Goal: Information Seeking & Learning: Learn about a topic

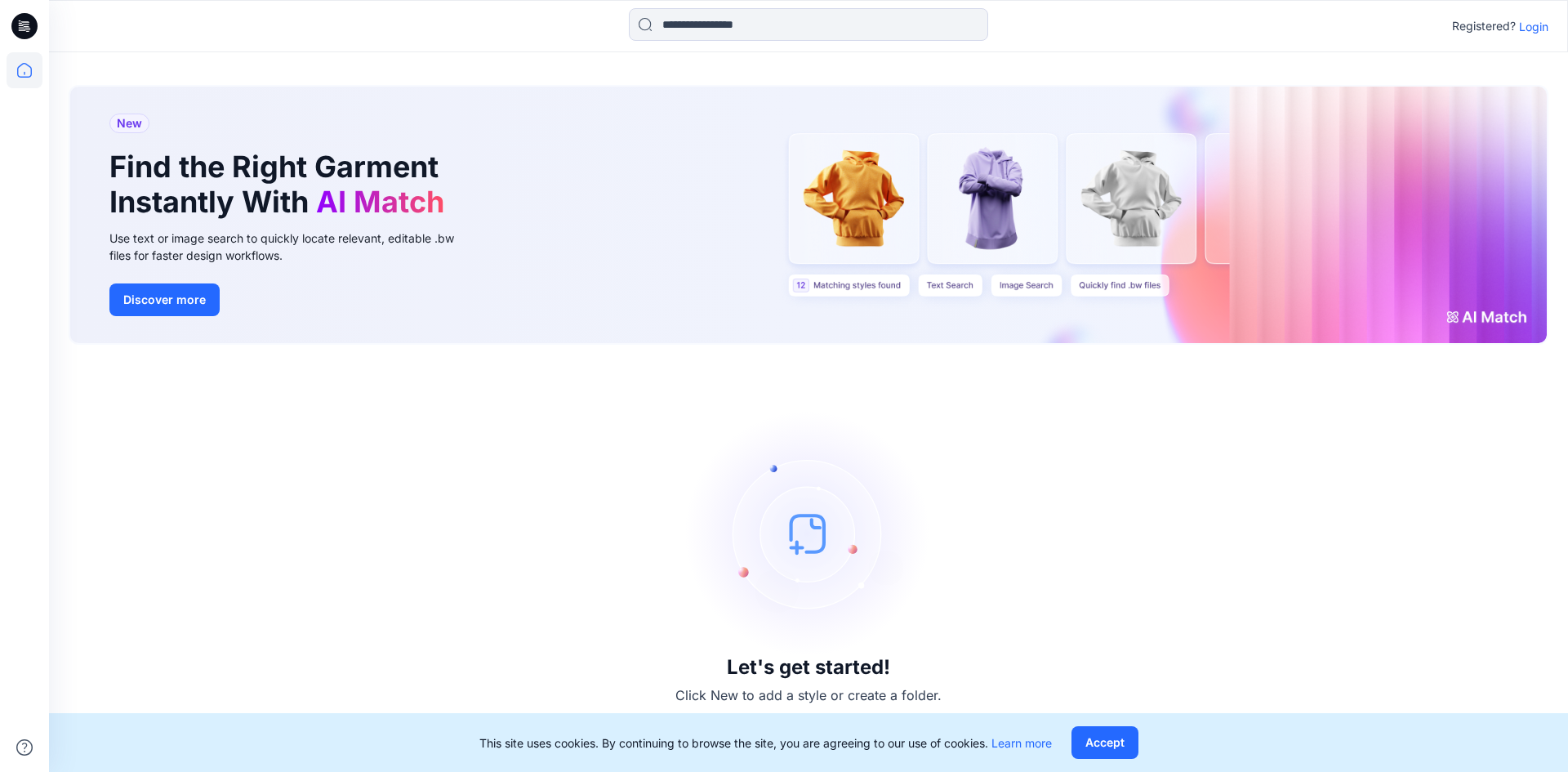
click at [1542, 30] on p "Login" at bounding box center [1533, 26] width 29 height 17
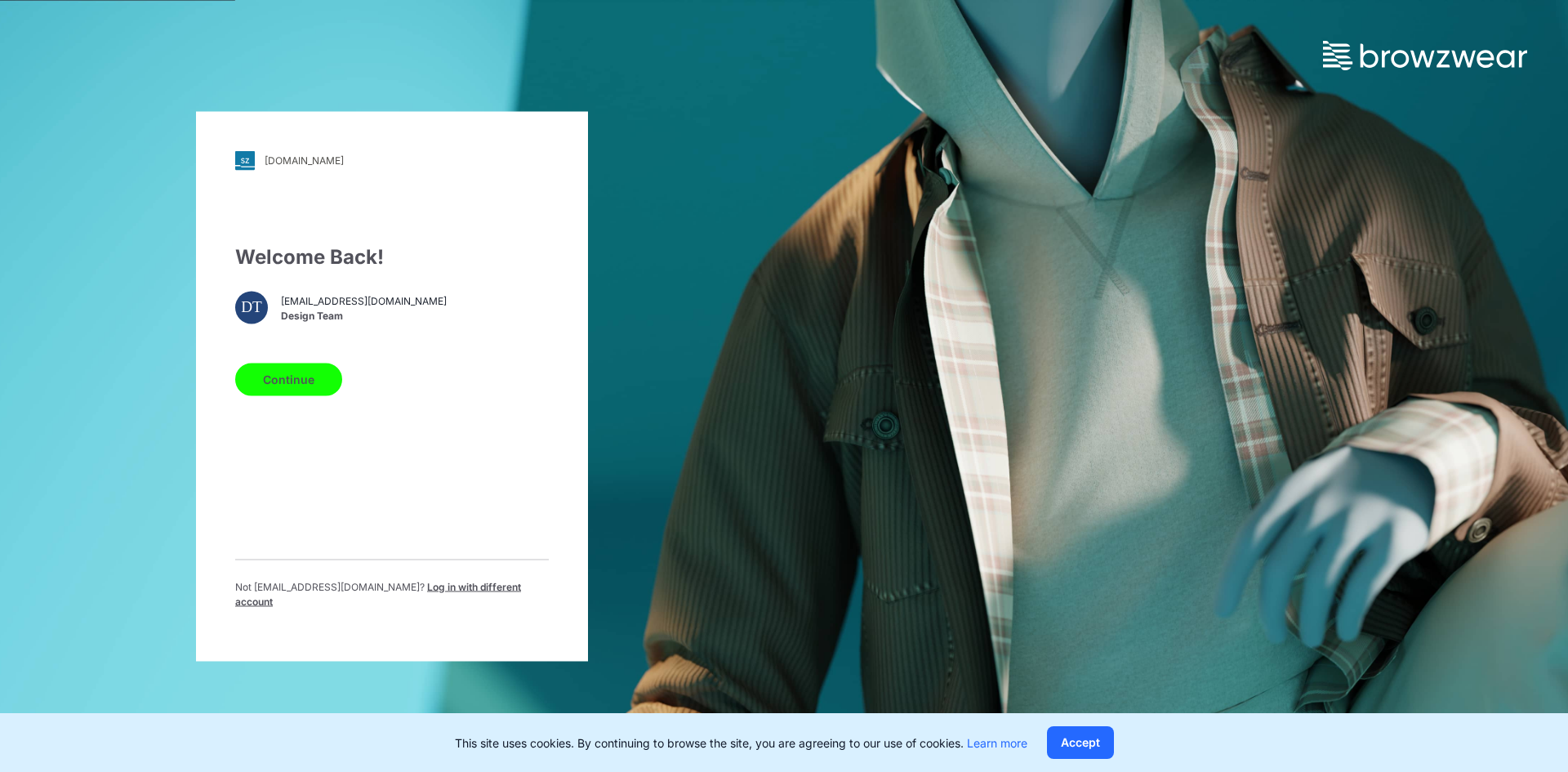
click at [294, 388] on button "Continue" at bounding box center [289, 379] width 107 height 33
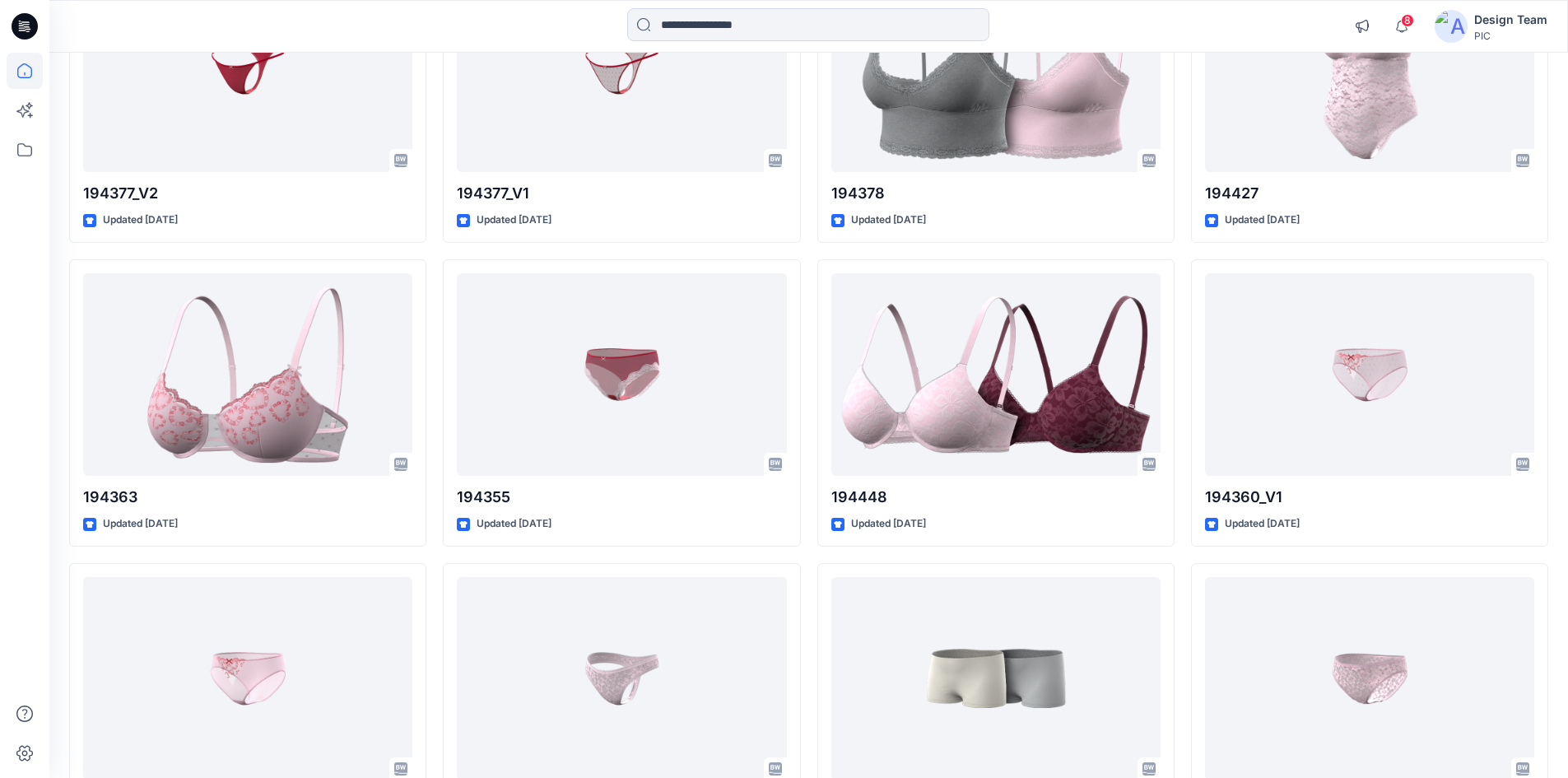
scroll to position [3738, 0]
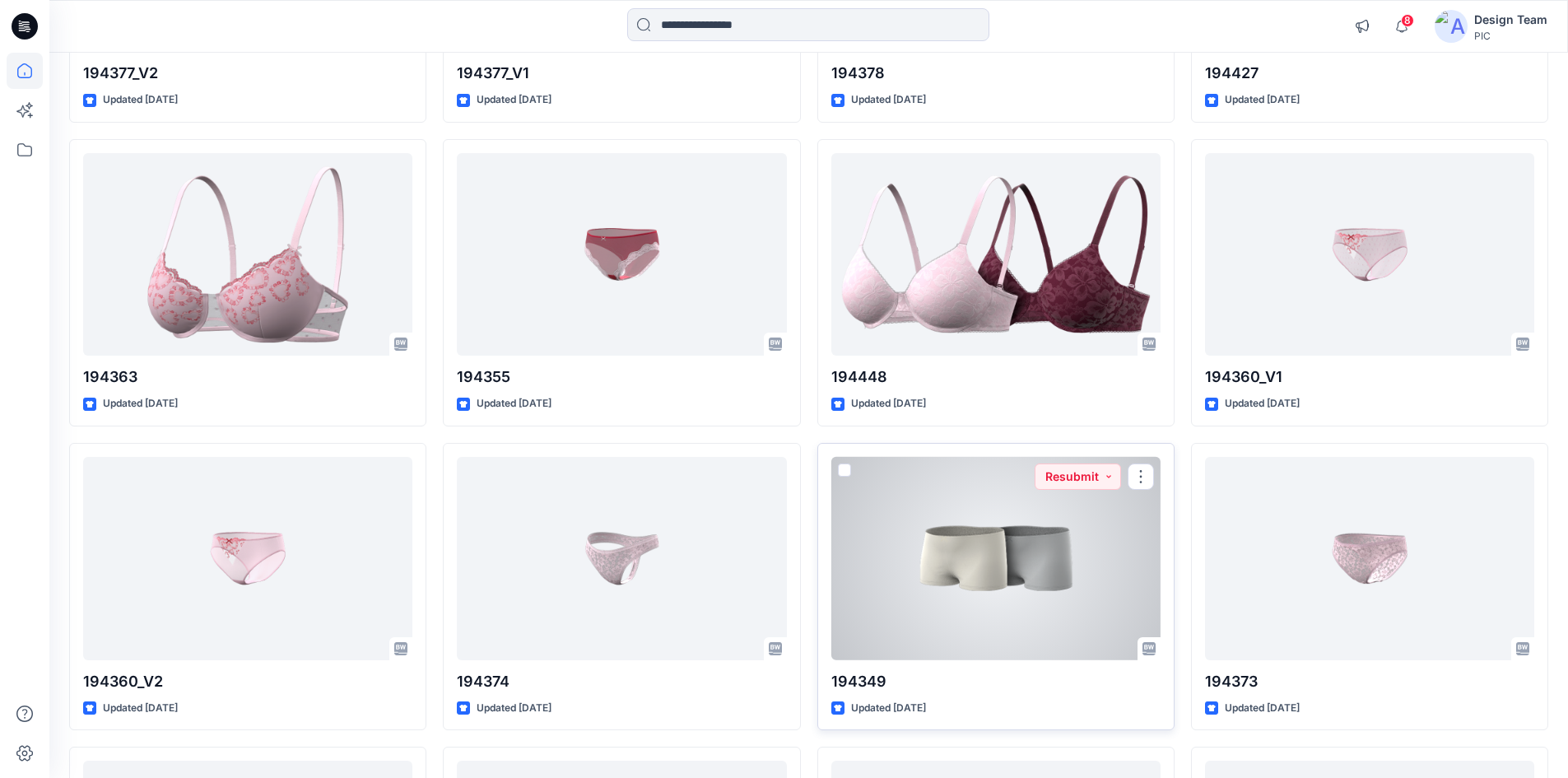
click at [968, 633] on div at bounding box center [996, 558] width 329 height 203
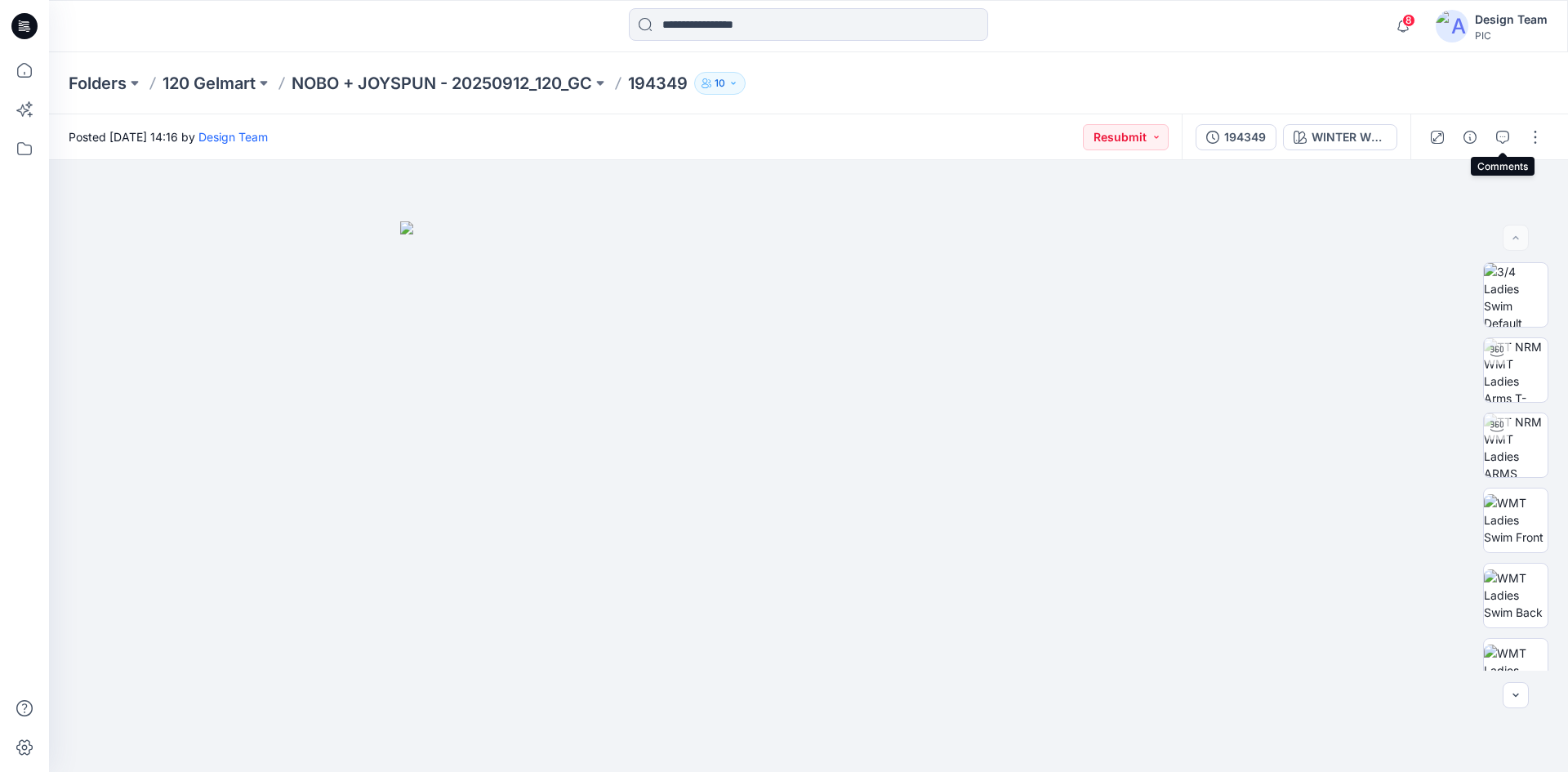
click at [1493, 133] on button "button" at bounding box center [1502, 136] width 26 height 26
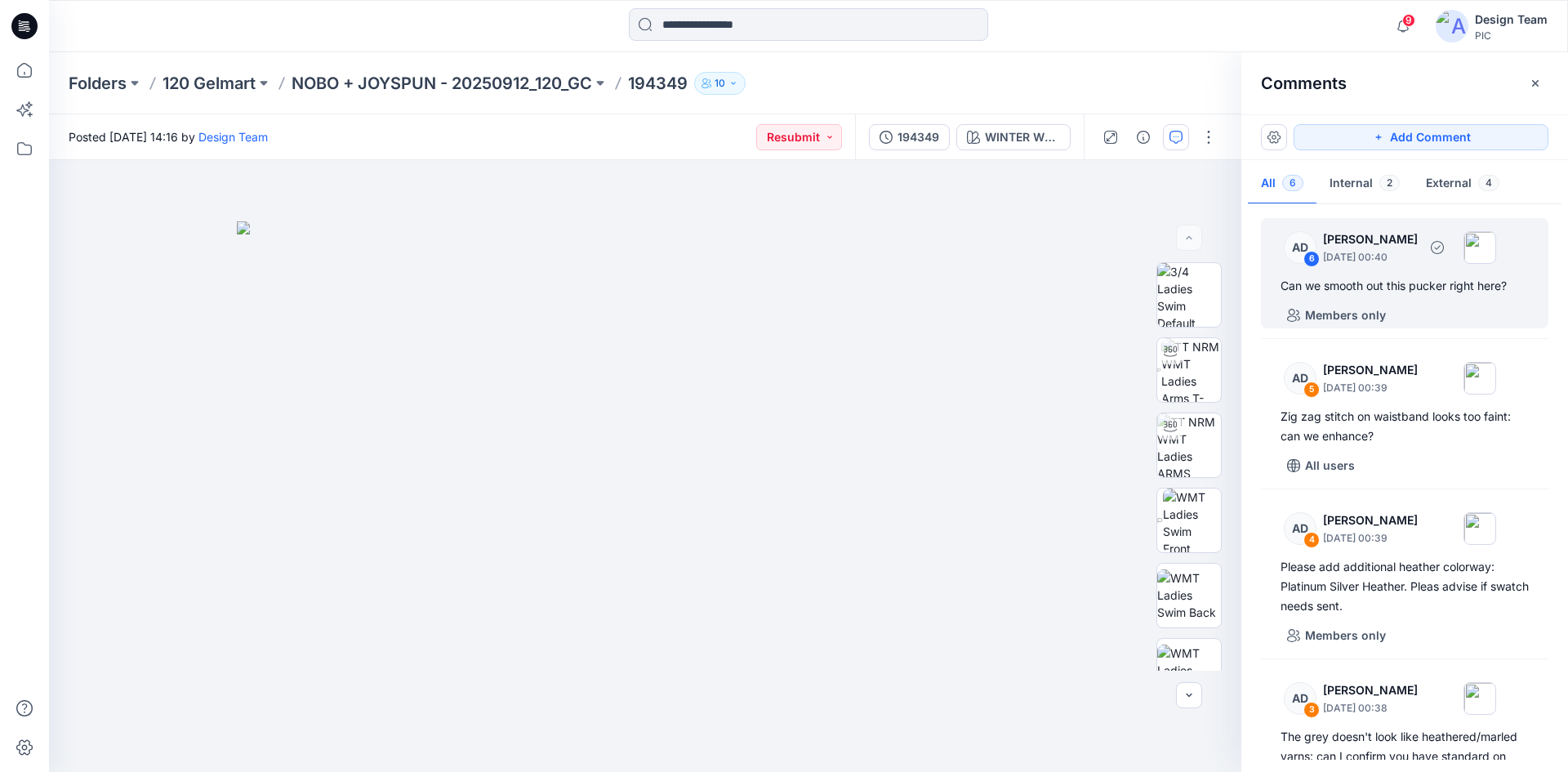
click at [1311, 258] on div "6" at bounding box center [1311, 259] width 16 height 16
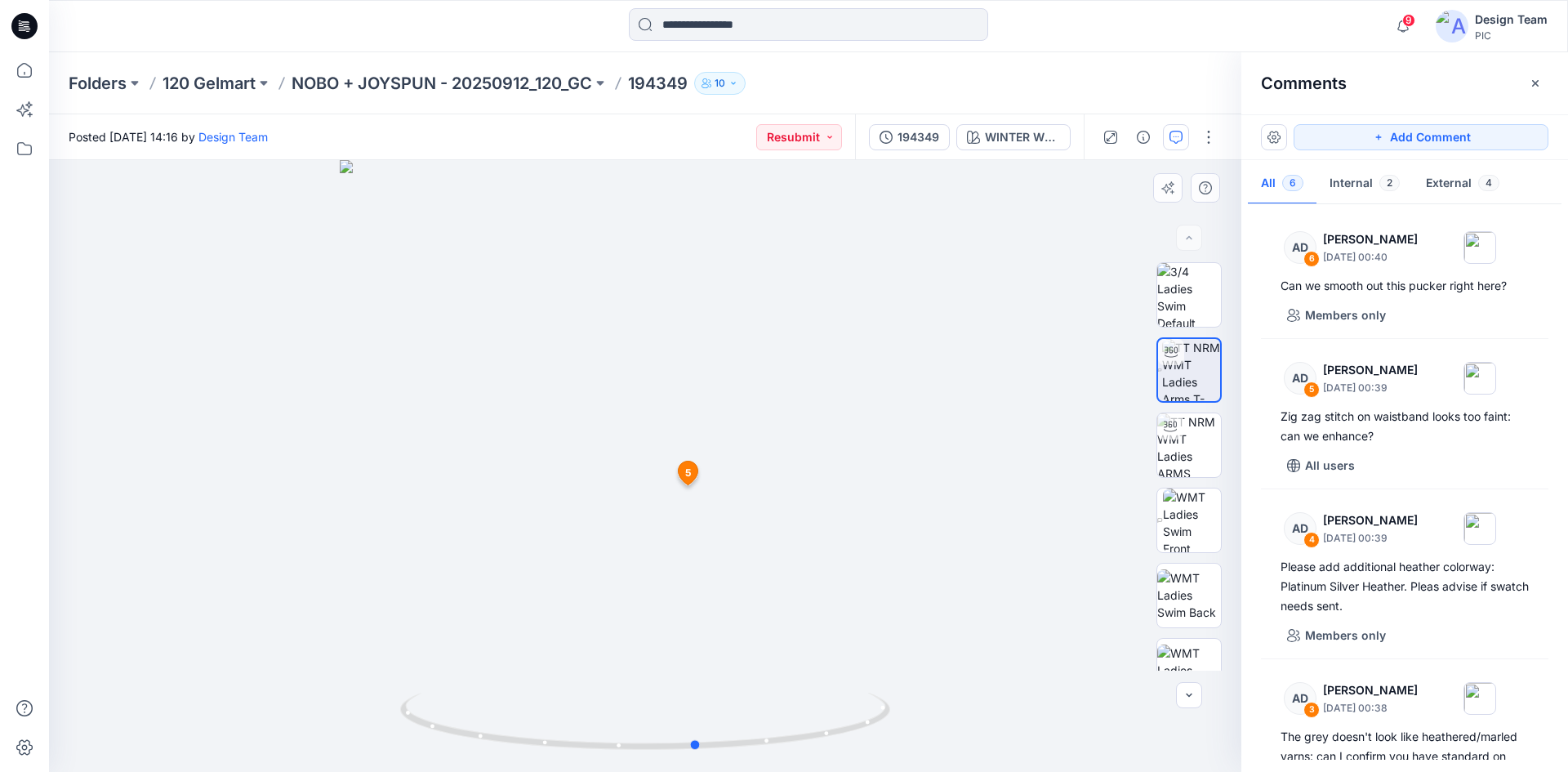
drag, startPoint x: 764, startPoint y: 741, endPoint x: 817, endPoint y: 667, distance: 91.0
click at [817, 667] on div at bounding box center [644, 466] width 1192 height 612
